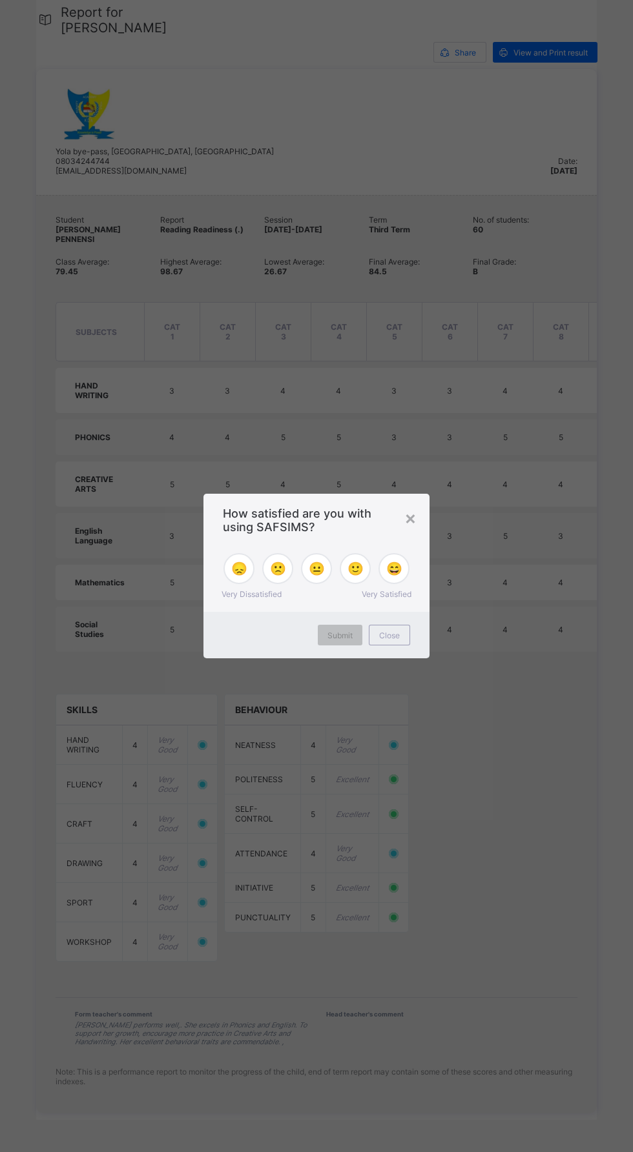
scroll to position [414, 0]
click at [408, 1054] on div "× How satisfied are you with using SAFSIMS? 😞 🙁 😐 🙂 😄 Very Dissatisfied Very Sa…" at bounding box center [316, 576] width 633 height 1152
click at [447, 807] on div "× How satisfied are you with using SAFSIMS? 😞 🙁 😐 🙂 😄 Very Dissatisfied Very Sa…" at bounding box center [316, 576] width 633 height 1152
click at [401, 571] on span "😄" at bounding box center [394, 568] width 16 height 15
click at [348, 644] on div "Submit" at bounding box center [340, 635] width 45 height 21
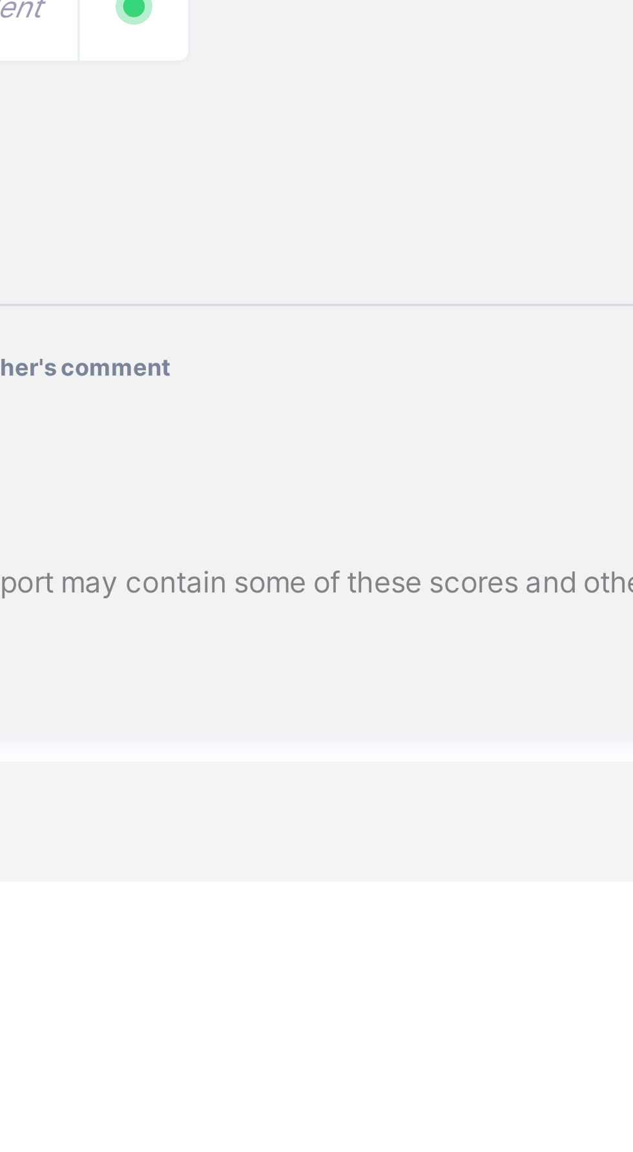
click at [461, 1114] on div "Student MABEL BELLO PENNENSI Report Reading Readiness (.) Session 2024-2025 Ter…" at bounding box center [316, 654] width 560 height 919
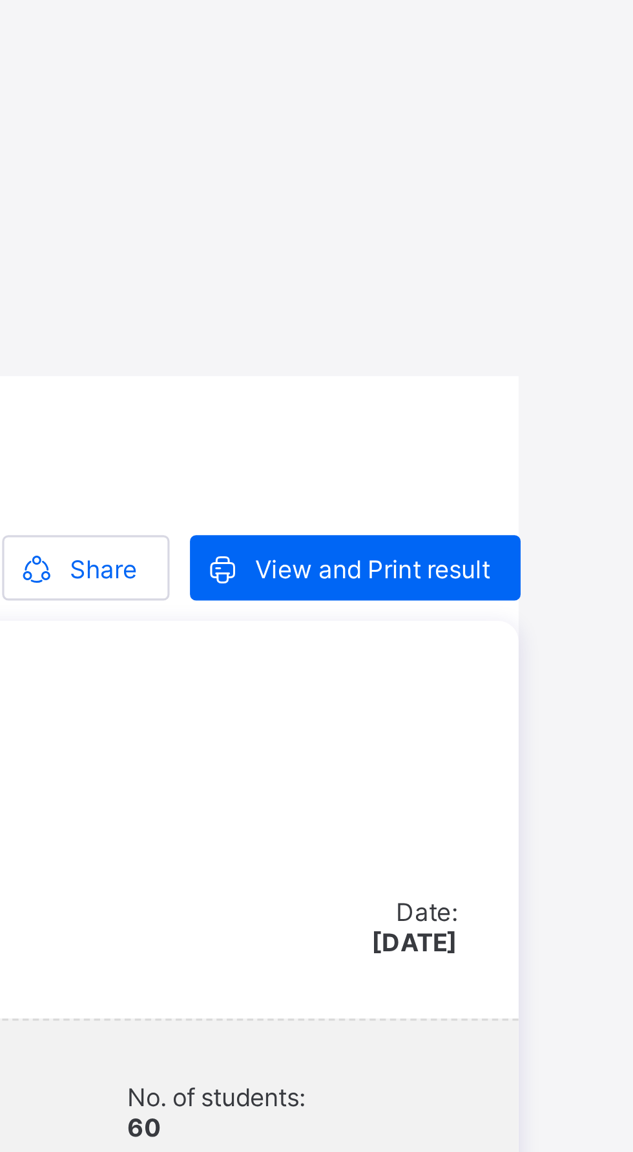
scroll to position [0, 0]
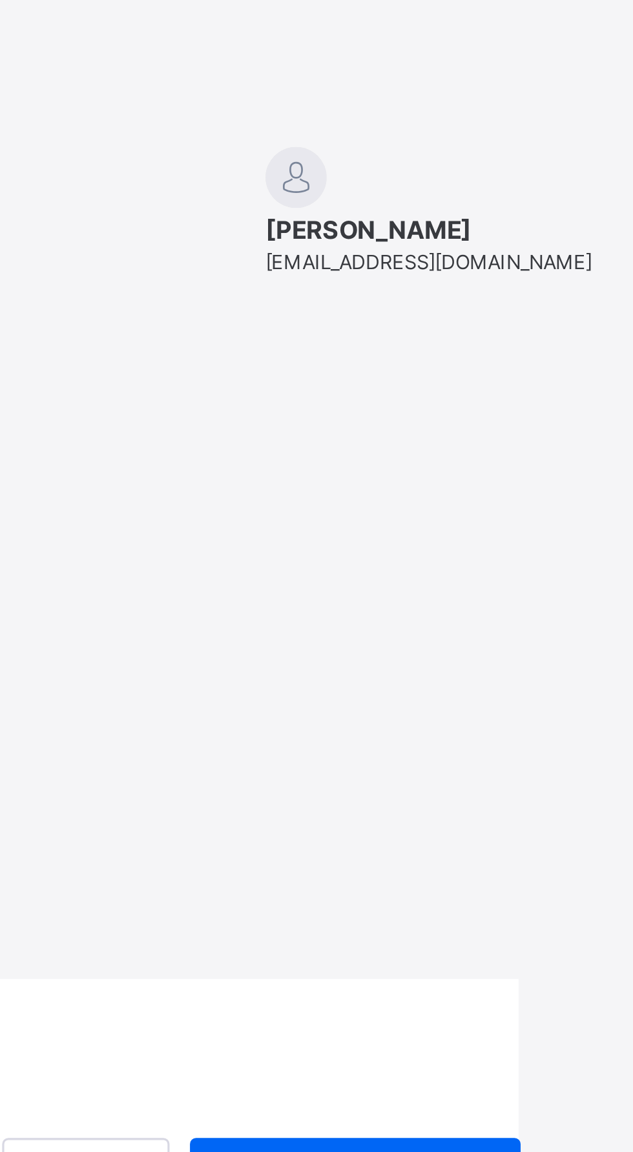
click at [460, 366] on span "Share" at bounding box center [464, 371] width 21 height 10
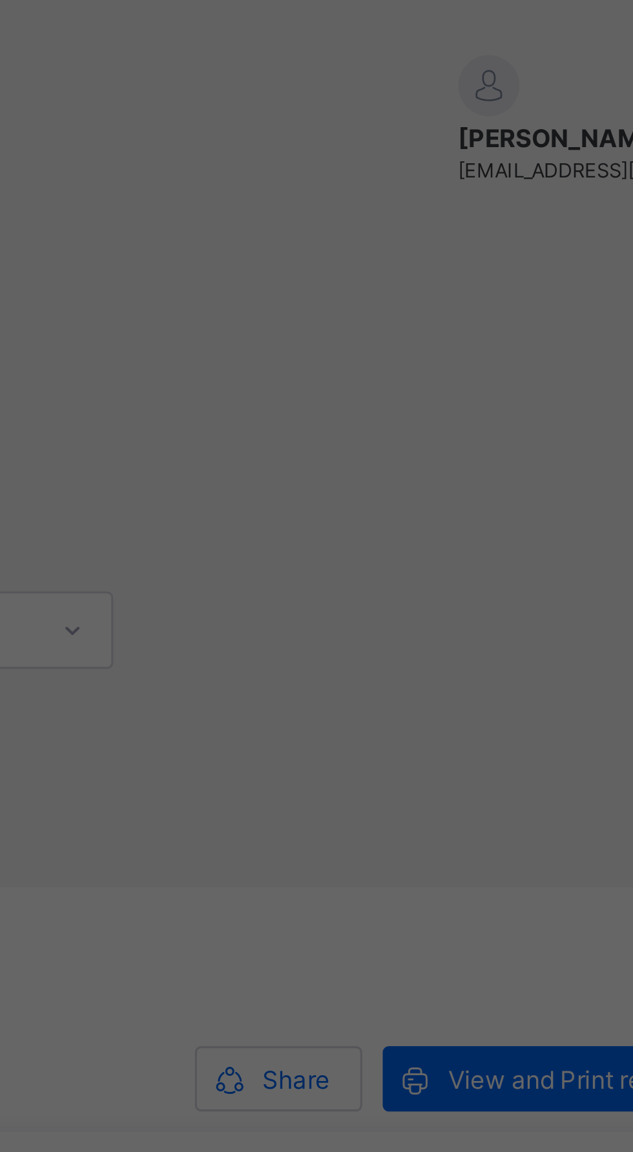
click at [460, 357] on div "× Share via E-mail Recipient Emails john.doe@flexisaf.com Cancel Share Results" at bounding box center [316, 576] width 633 height 1152
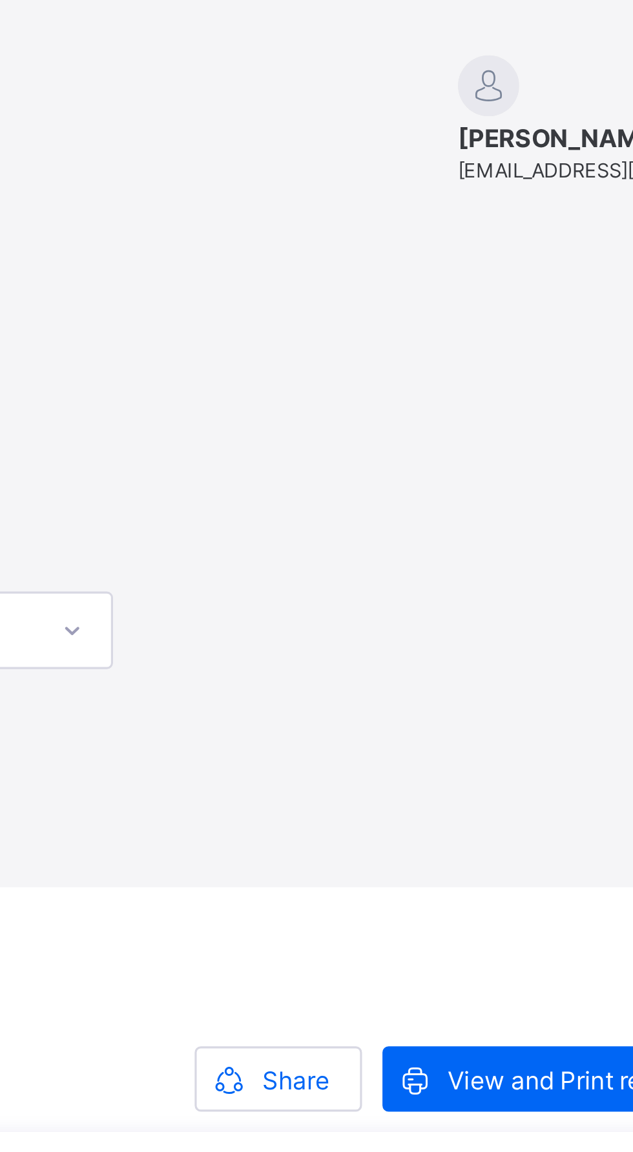
click at [449, 360] on span at bounding box center [444, 370] width 21 height 21
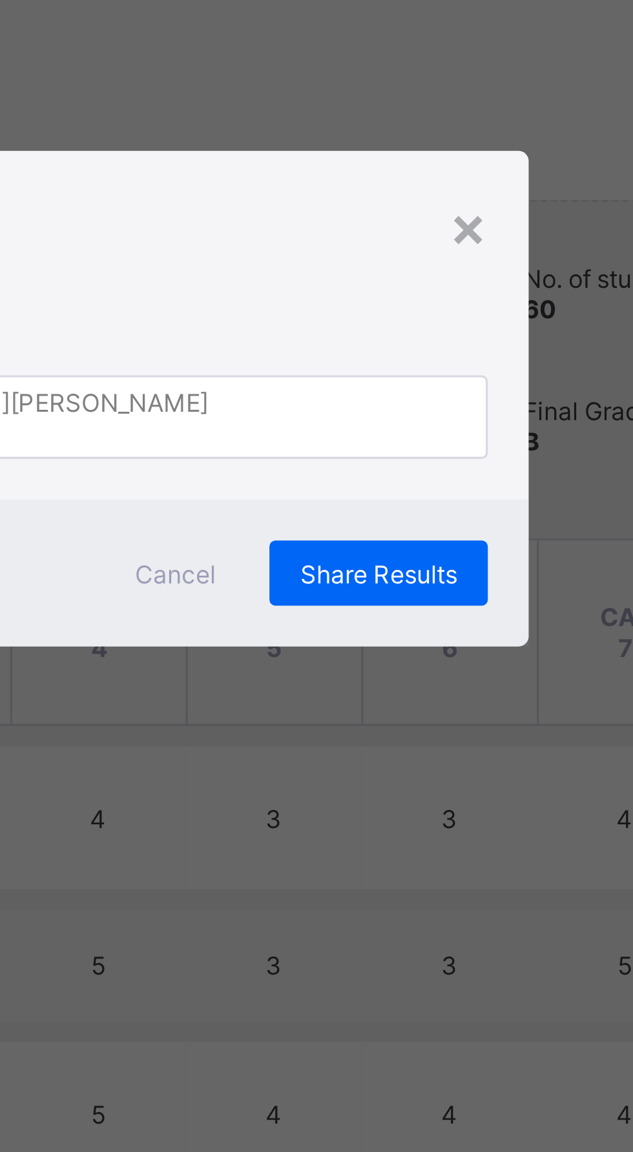
click at [459, 525] on div "×" at bounding box center [455, 522] width 12 height 22
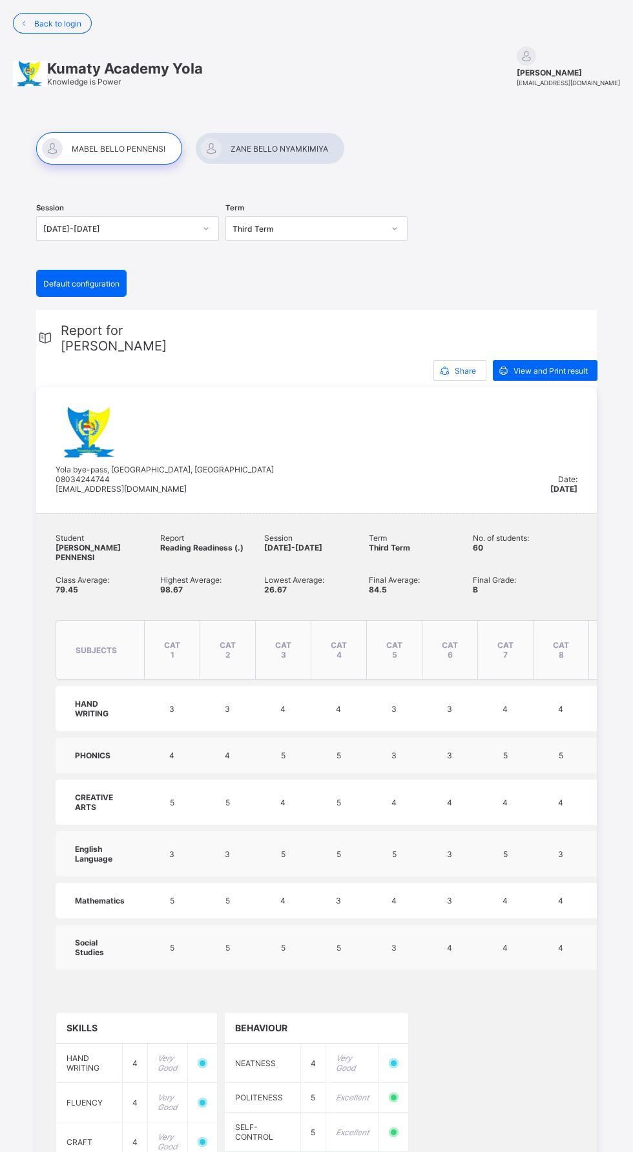
click at [277, 159] on div at bounding box center [270, 148] width 150 height 32
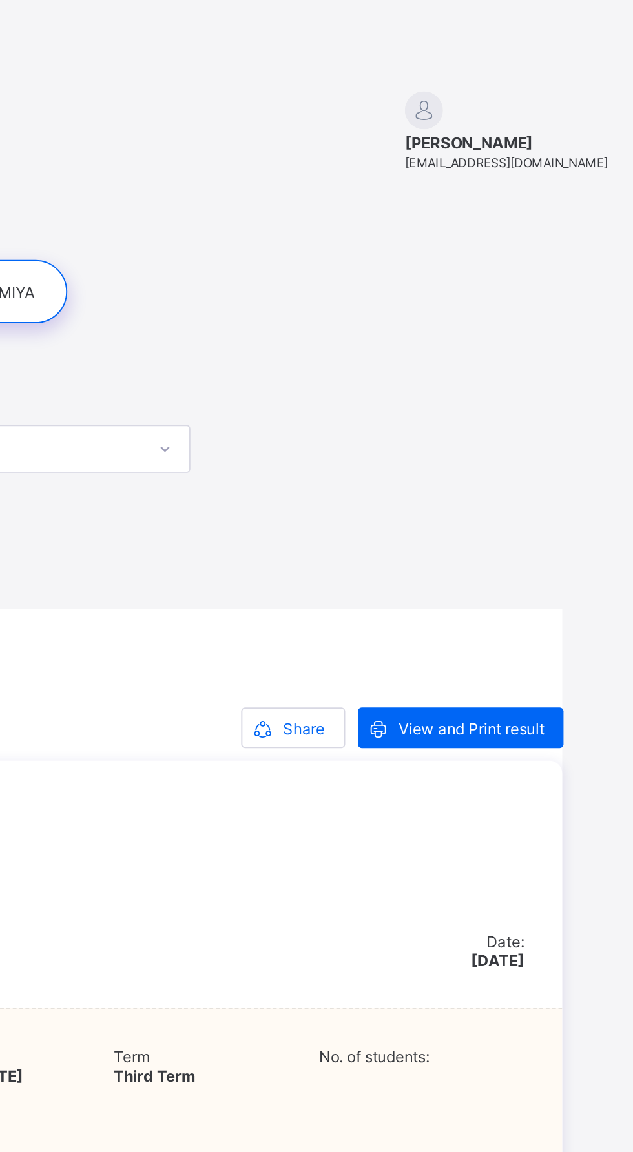
click at [563, 366] on span "View and Print result" at bounding box center [550, 371] width 74 height 10
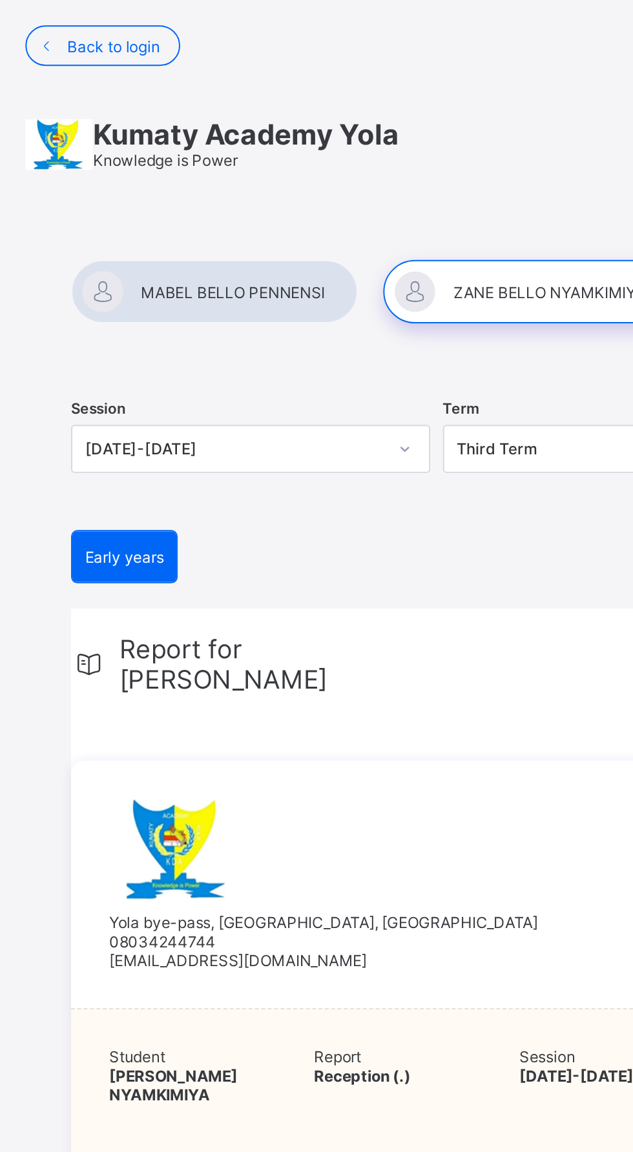
click at [97, 141] on div at bounding box center [109, 148] width 146 height 32
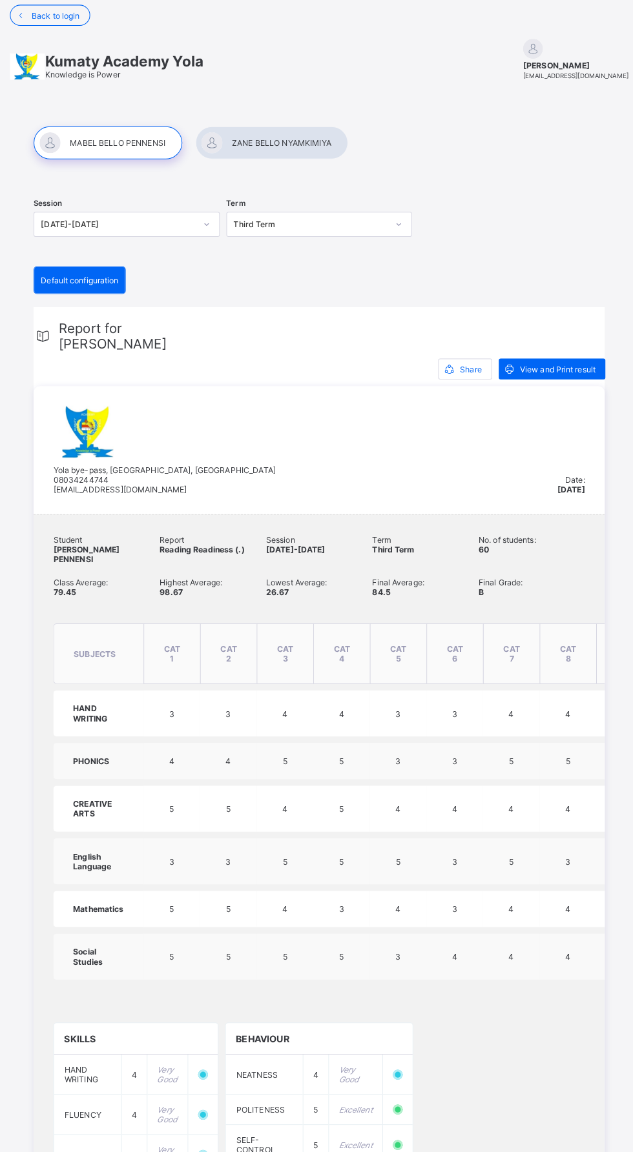
click at [132, 85] on div "Kumaty Academy Yola Knowledge is Power" at bounding box center [125, 73] width 156 height 26
click at [52, 21] on span "Back to login" at bounding box center [57, 24] width 47 height 10
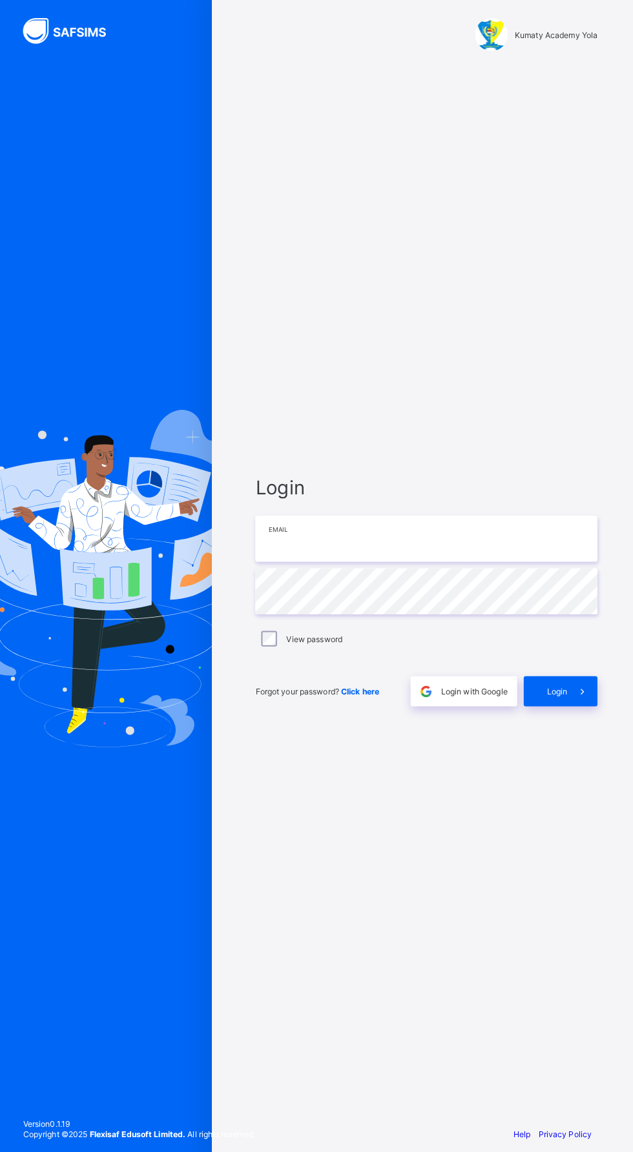
click at [334, 560] on input "email" at bounding box center [422, 536] width 336 height 45
type input "**********"
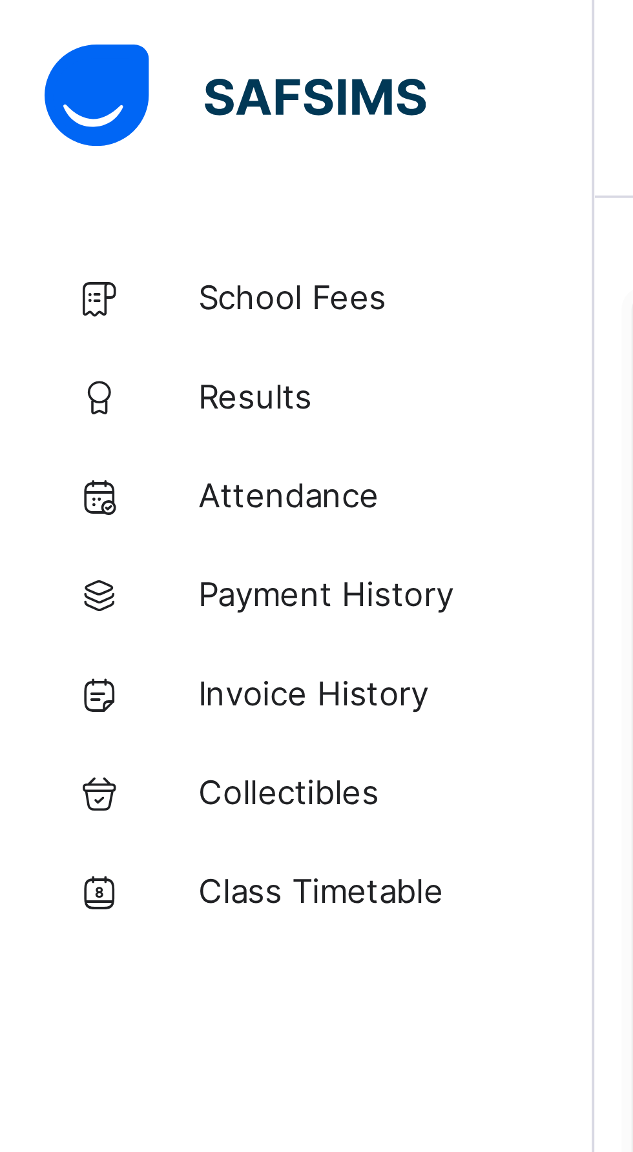
click at [76, 82] on span "School Fees" at bounding box center [103, 77] width 103 height 10
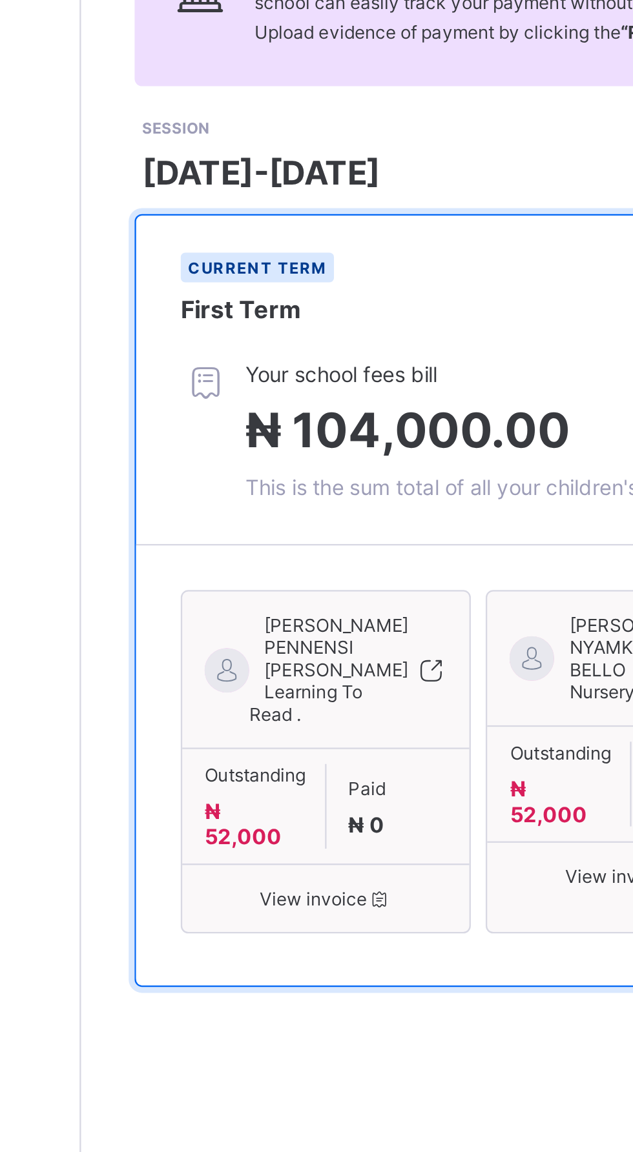
click at [258, 511] on div "Outstanding ₦ 52,000" at bounding box center [230, 492] width 63 height 37
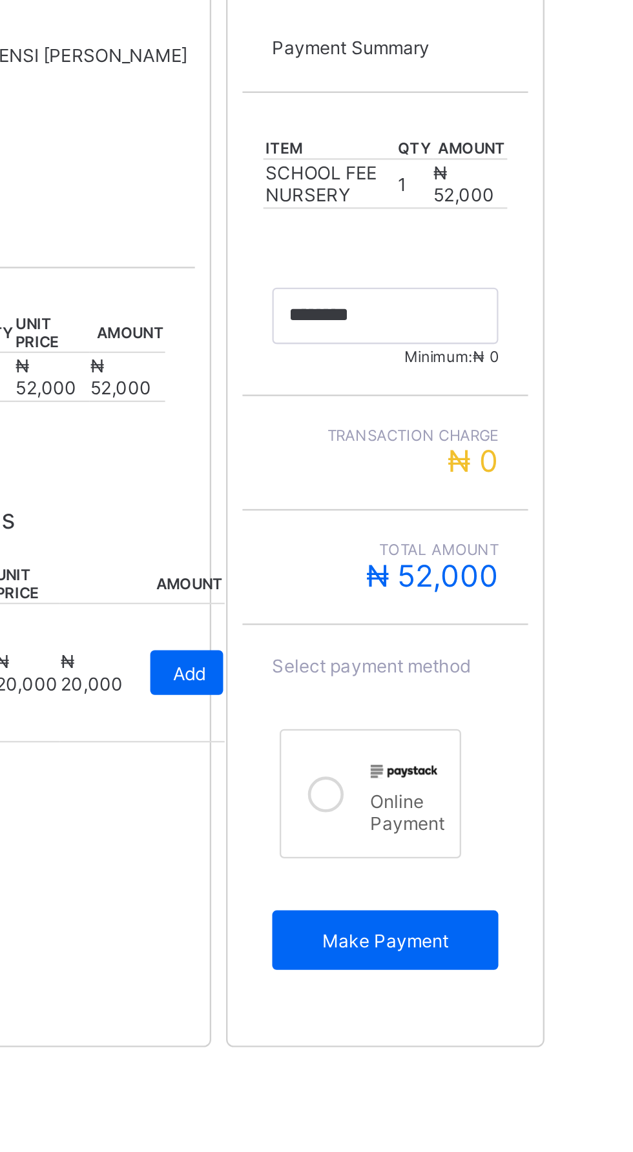
click at [417, 646] on icon at bounding box center [412, 638] width 15 height 15
click at [430, 706] on div "Make Payment" at bounding box center [439, 702] width 98 height 26
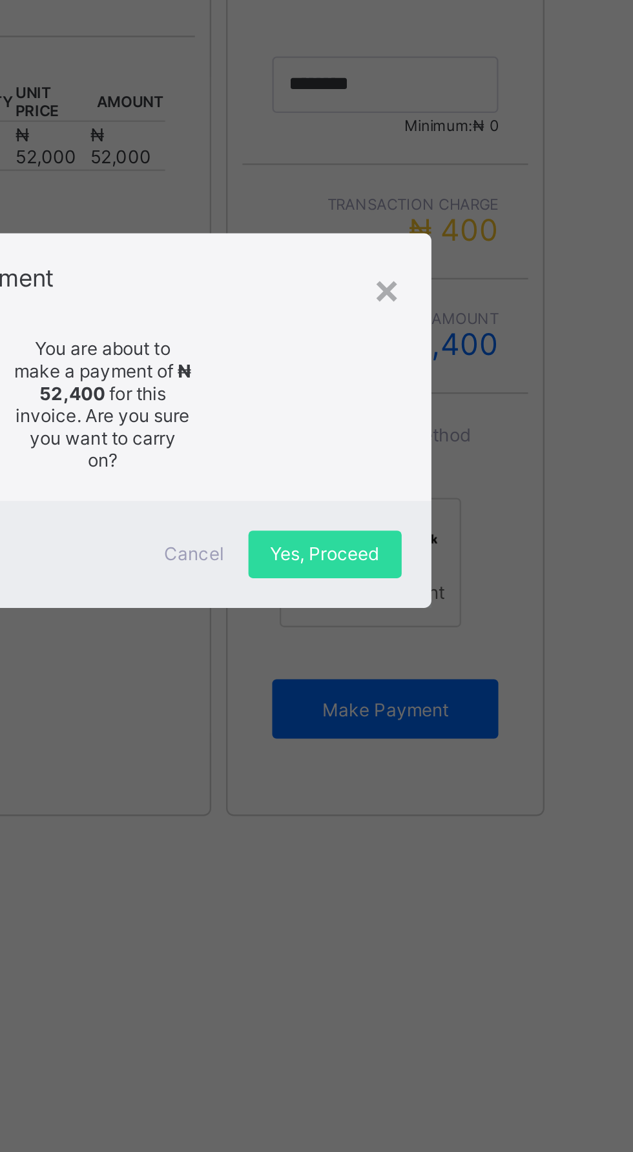
click at [436, 639] on span "Yes, Proceed" at bounding box center [412, 634] width 47 height 10
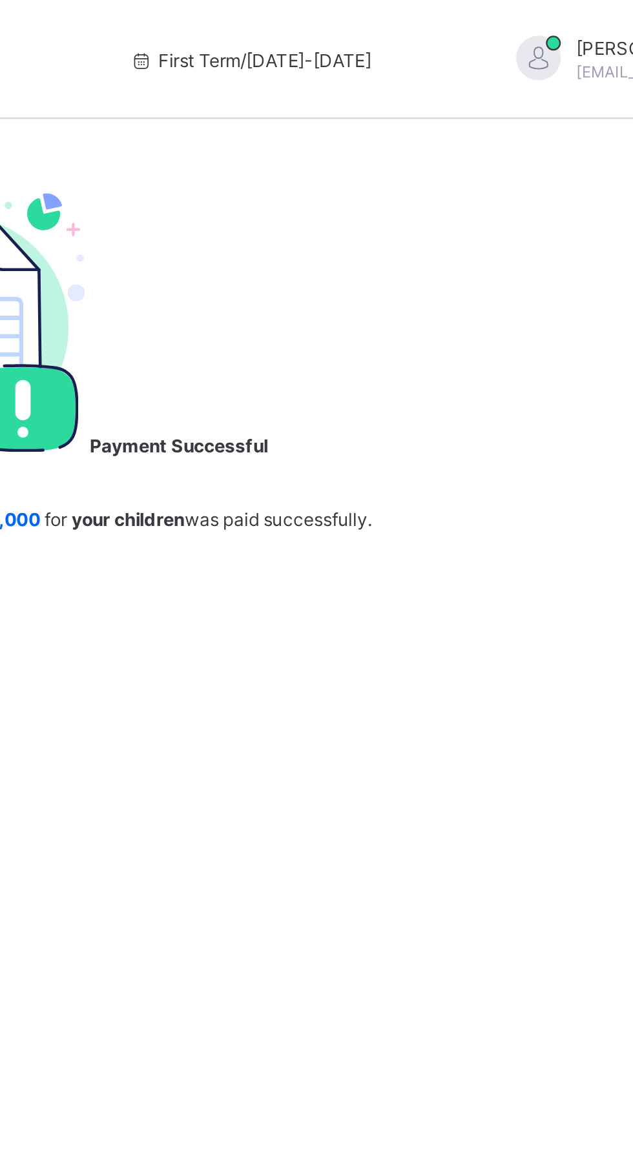
click at [235, 243] on span "Go to payments" at bounding box center [206, 239] width 57 height 10
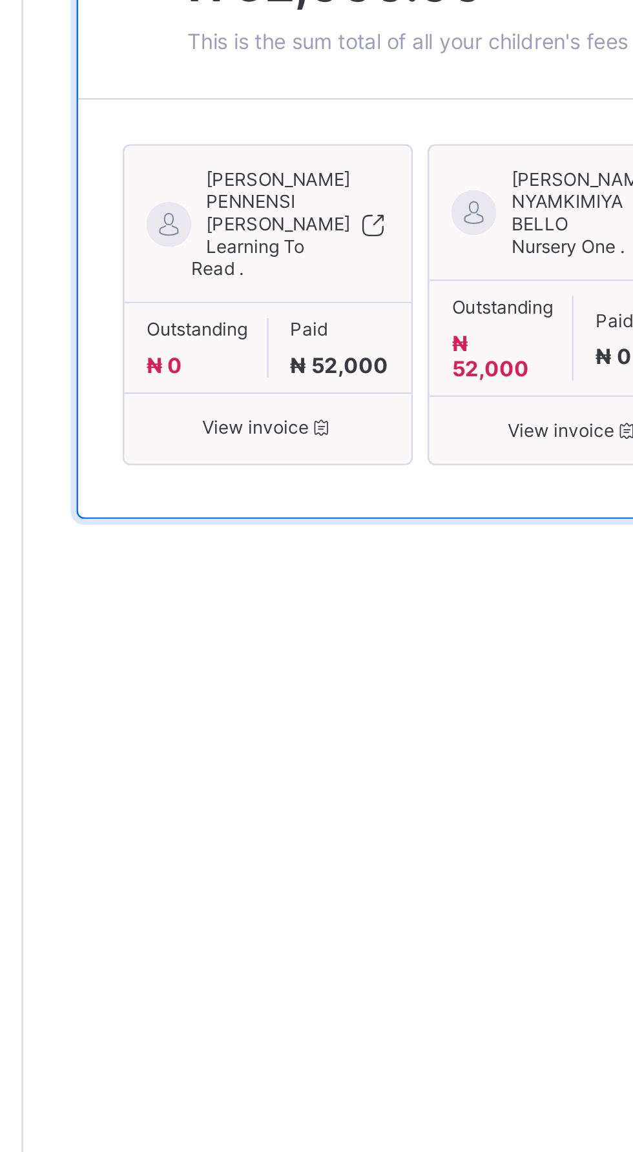
click at [305, 440] on icon at bounding box center [307, 433] width 14 height 13
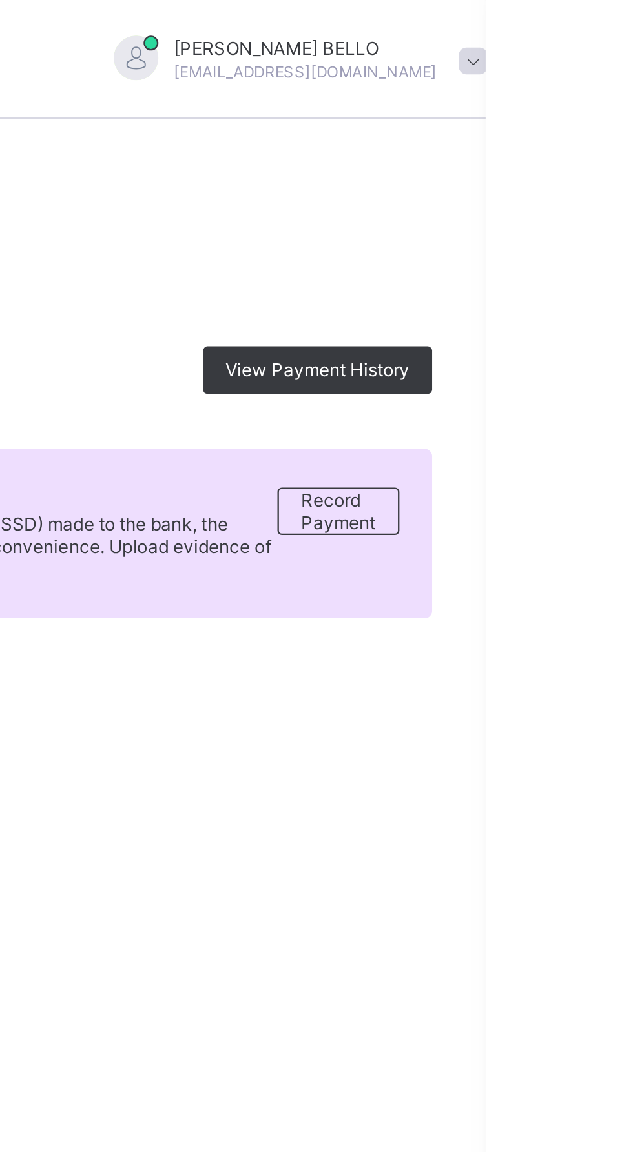
click at [562, 156] on span "View Payment History" at bounding box center [560, 161] width 80 height 10
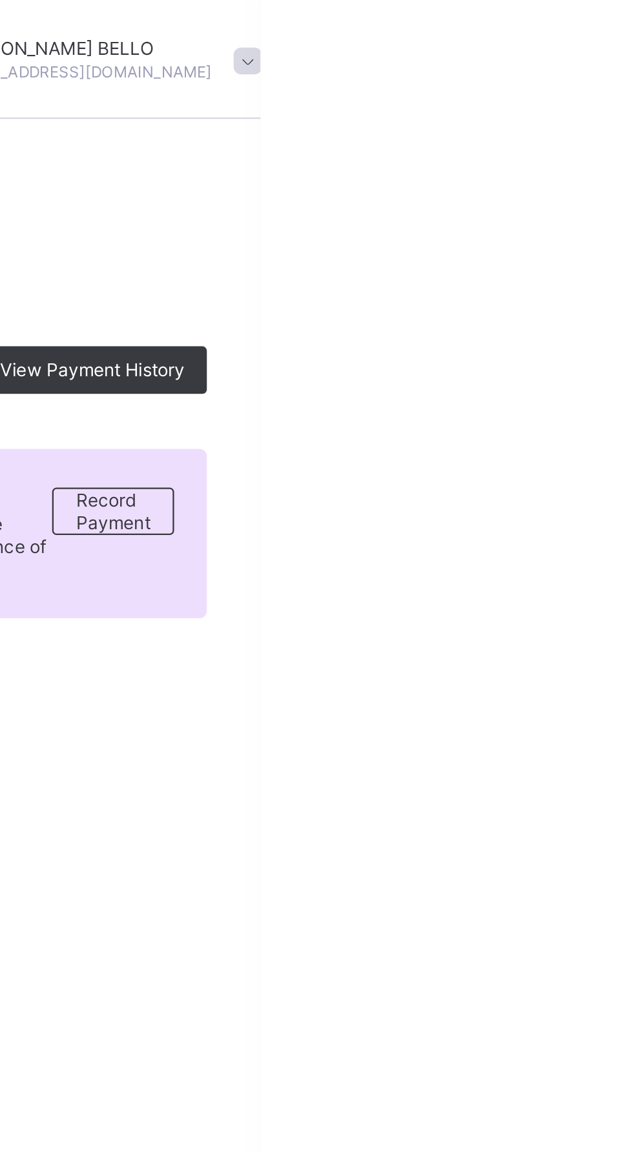
click at [501, 895] on span "View receipt" at bounding box center [480, 899] width 41 height 9
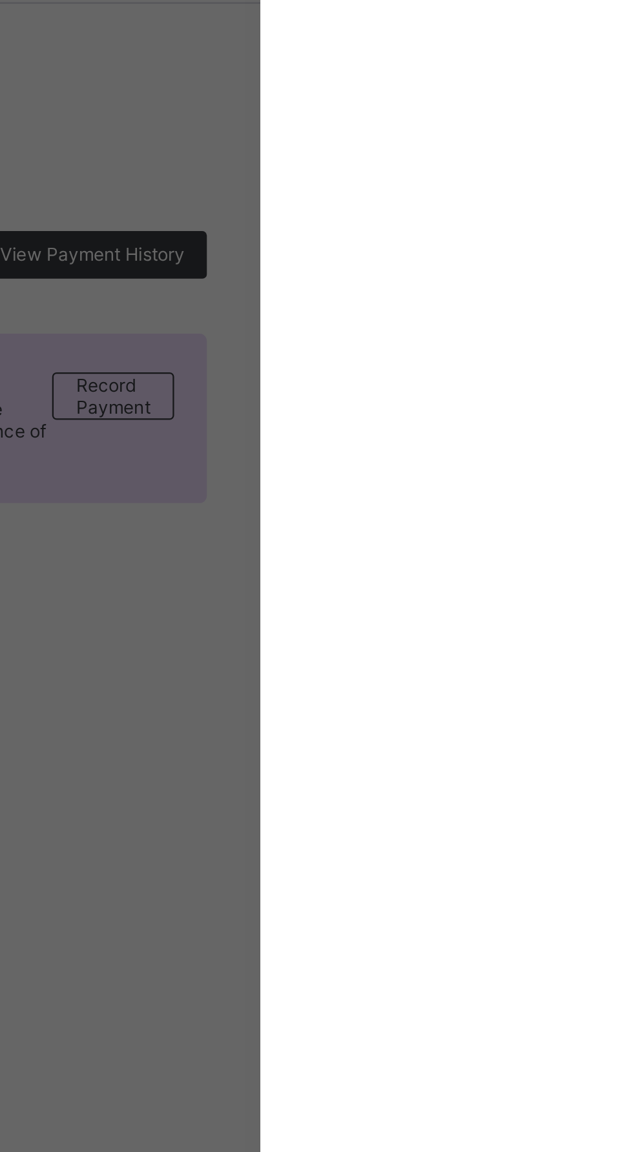
click at [632, 168] on div "× Kumaty Academy Yola Download receipt 2025-2026 / First Term MABEL PENNENSI BE…" at bounding box center [316, 576] width 633 height 1152
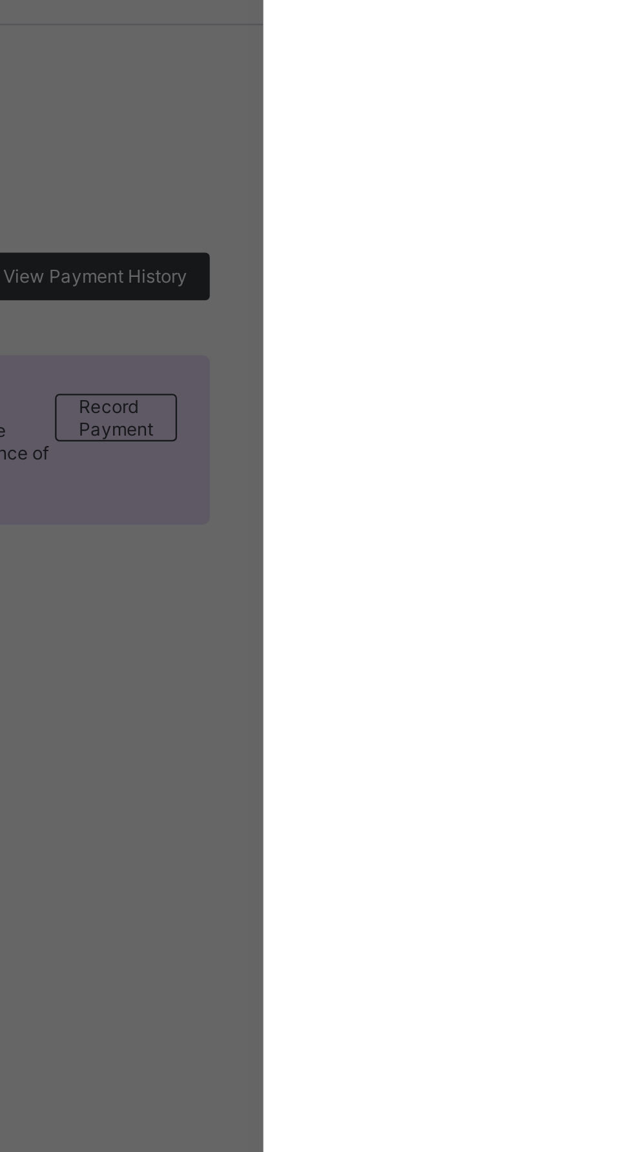
click at [632, 170] on div "× Kumaty Academy Yola Download receipt 2025-2026 / First Term MABEL PENNENSI BE…" at bounding box center [316, 576] width 633 height 1152
click at [632, 176] on div "× Kumaty Academy Yola Download receipt 2025-2026 / First Term MABEL PENNENSI BE…" at bounding box center [316, 576] width 633 height 1152
click at [632, 167] on div "× Kumaty Academy Yola Download receipt 2025-2026 / First Term MABEL PENNENSI BE…" at bounding box center [316, 576] width 633 height 1152
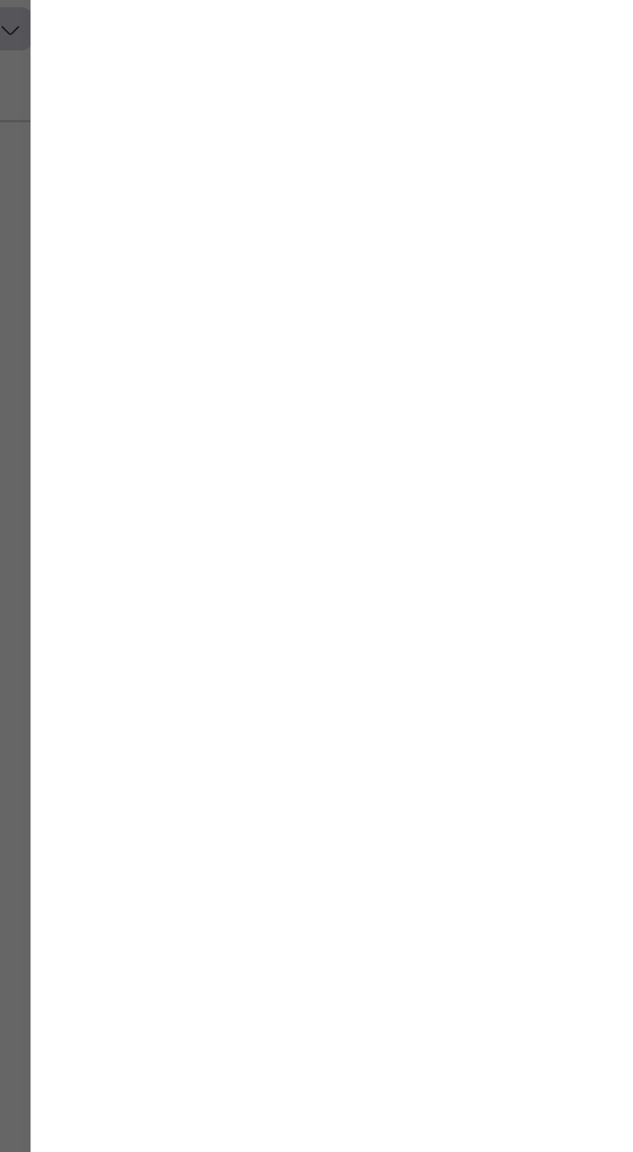
click at [632, 166] on div "× Kumaty Academy Yola Download receipt 2025-2026 / First Term MABEL PENNENSI BE…" at bounding box center [316, 576] width 633 height 1152
click at [632, 173] on div "× Kumaty Academy Yola Download receipt 2025-2026 / First Term MABEL PENNENSI BE…" at bounding box center [316, 576] width 633 height 1152
click at [632, 165] on div "× Kumaty Academy Yola Download receipt 2025-2026 / First Term MABEL PENNENSI BE…" at bounding box center [316, 576] width 633 height 1152
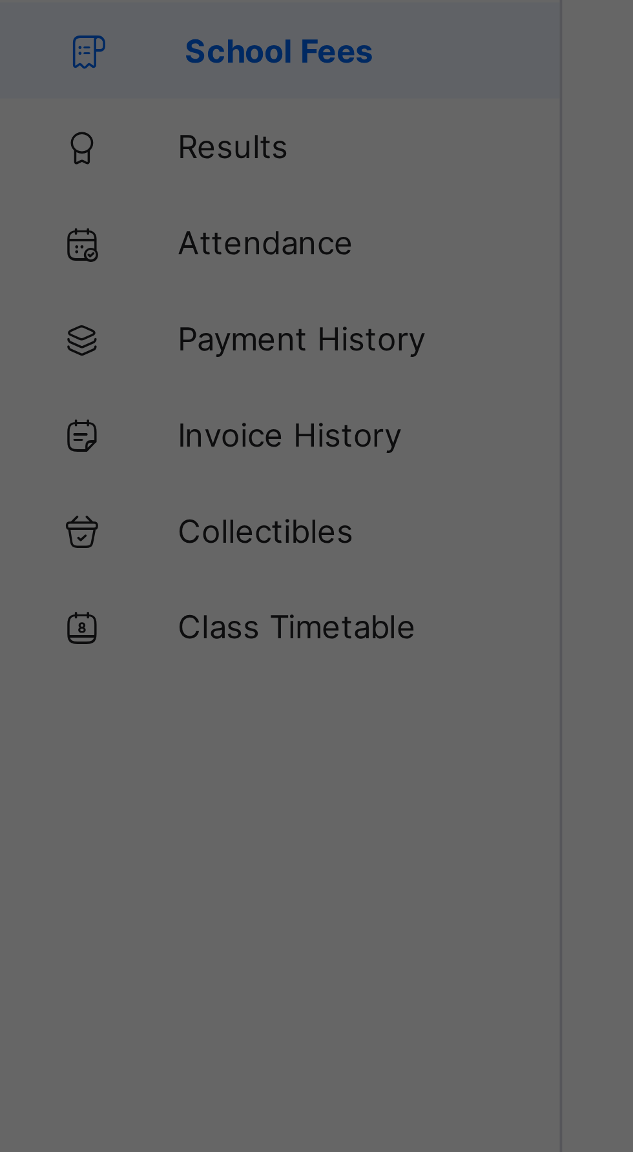
click at [96, 183] on div "× Kumaty Academy Yola Download receipt 2025-2026 / First Term MABEL PENNENSI BE…" at bounding box center [316, 576] width 633 height 1152
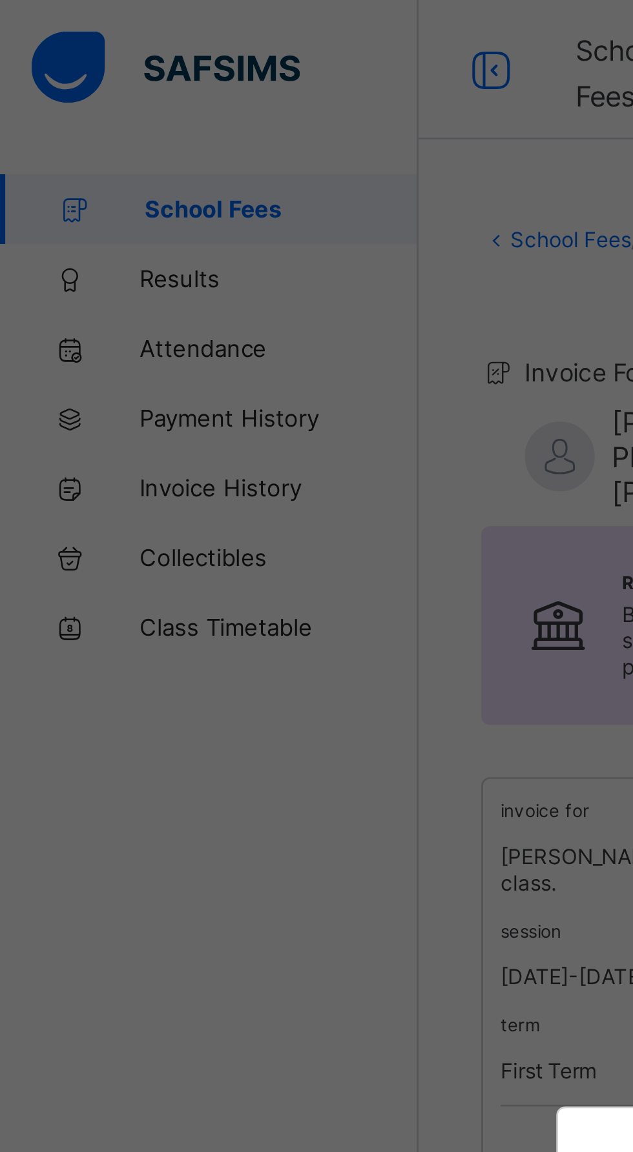
click at [103, 154] on div "× Kumaty Academy Yola Download receipt 2025-2026 / First Term MABEL PENNENSI BE…" at bounding box center [316, 576] width 633 height 1152
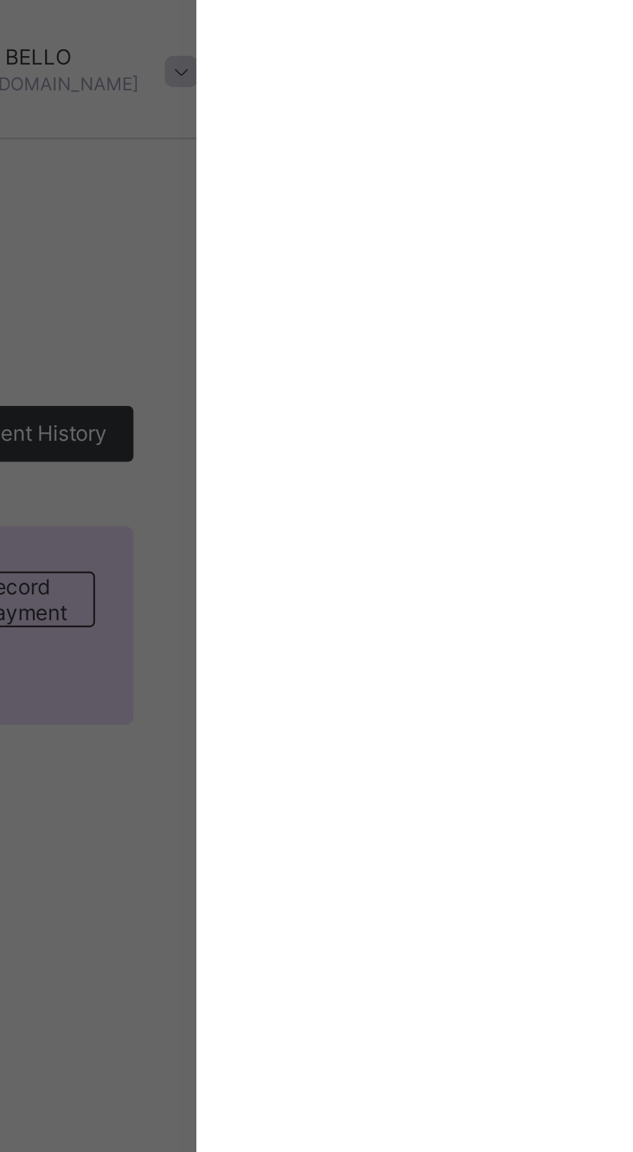
click at [632, 168] on div "× Kumaty Academy Yola Download receipt 2025-2026 / First Term MABEL PENNENSI BE…" at bounding box center [316, 576] width 633 height 1152
click at [632, 171] on div "× Kumaty Academy Yola Download receipt 2025-2026 / First Term MABEL PENNENSI BE…" at bounding box center [316, 576] width 633 height 1152
click at [632, 167] on div "× Kumaty Academy Yola Download receipt 2025-2026 / First Term MABEL PENNENSI BE…" at bounding box center [316, 576] width 633 height 1152
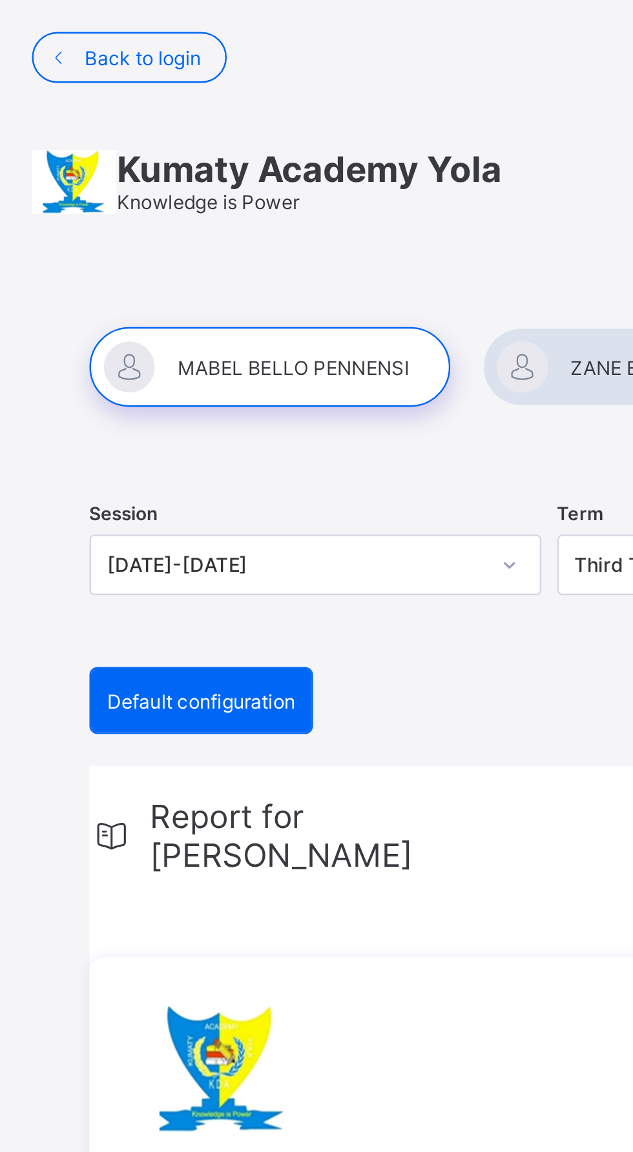
click at [97, 66] on span "Kumaty Academy Yola" at bounding box center [125, 68] width 156 height 17
click at [83, 74] on span "Kumaty Academy Yola" at bounding box center [125, 68] width 156 height 17
click at [54, 21] on span "Back to login" at bounding box center [57, 24] width 47 height 10
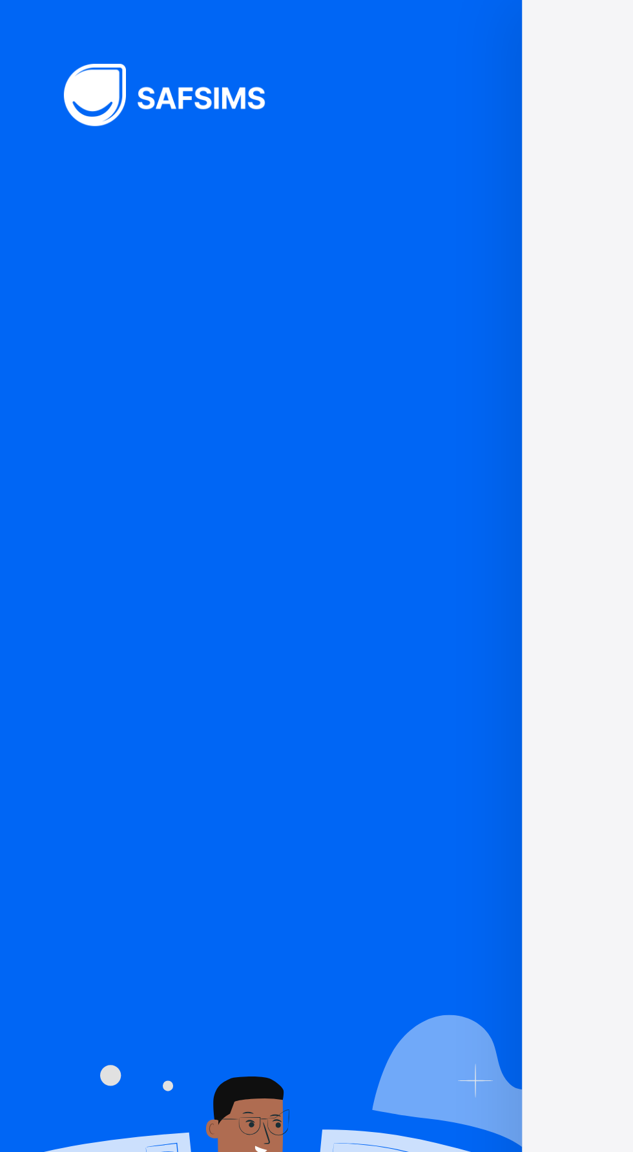
scroll to position [9, 0]
click at [42, 43] on img at bounding box center [74, 38] width 97 height 25
click at [47, 38] on img at bounding box center [74, 38] width 97 height 25
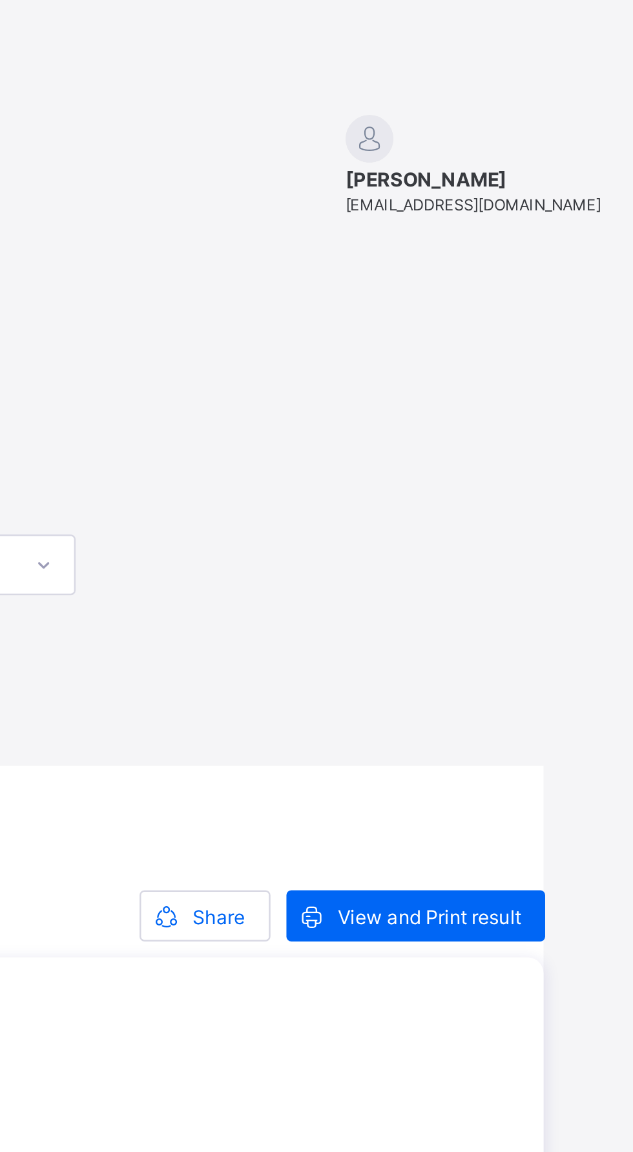
click at [573, 68] on span "[PERSON_NAME]" at bounding box center [567, 73] width 103 height 10
click at [545, 65] on div "[PERSON_NAME] [EMAIL_ADDRESS][DOMAIN_NAME]" at bounding box center [567, 66] width 103 height 41
click at [534, 50] on img at bounding box center [525, 55] width 19 height 19
click at [564, 81] on span "[EMAIL_ADDRESS][DOMAIN_NAME]" at bounding box center [567, 82] width 103 height 7
click at [568, 74] on span "[PERSON_NAME]" at bounding box center [567, 73] width 103 height 10
